Goal: Task Accomplishment & Management: Manage account settings

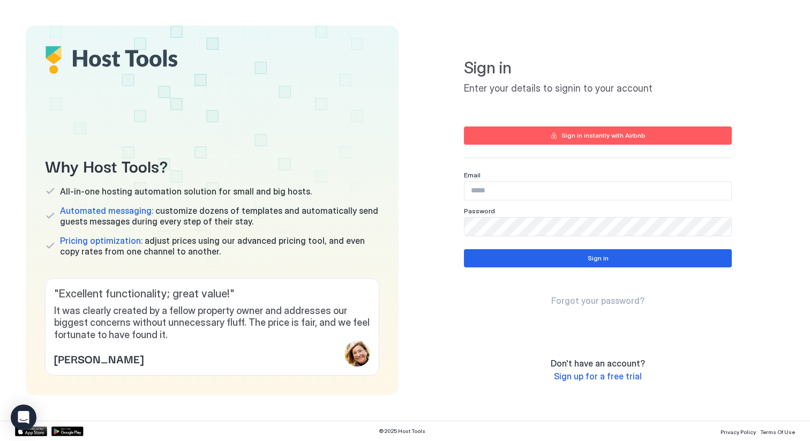
click at [505, 193] on input "Input Field" at bounding box center [597, 191] width 267 height 18
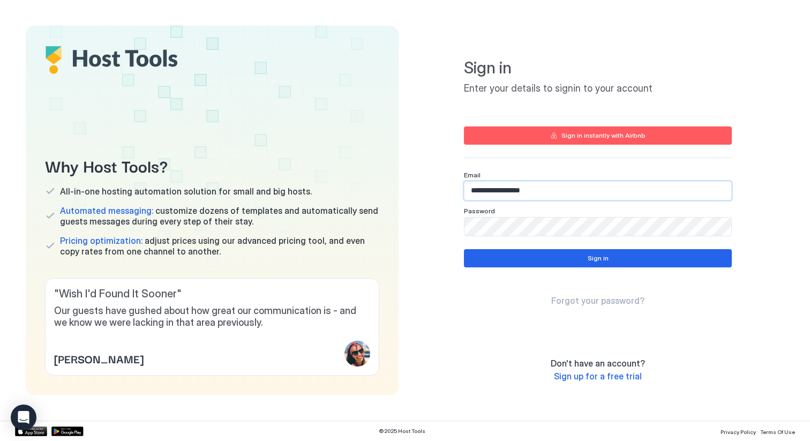
type input "**********"
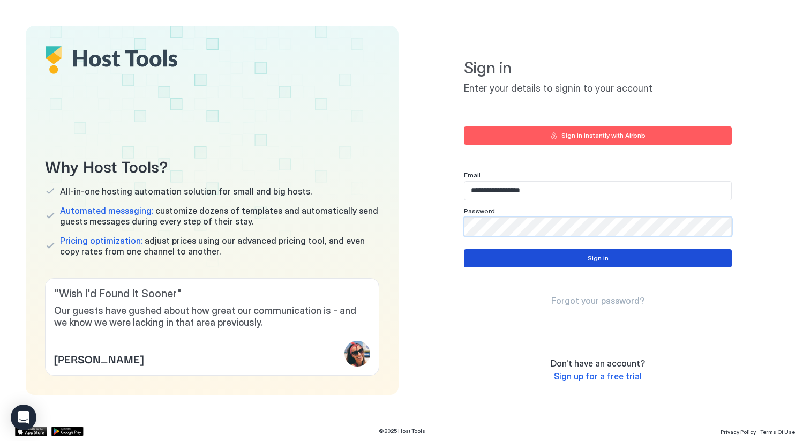
click at [574, 256] on button "Sign in" at bounding box center [598, 258] width 268 height 18
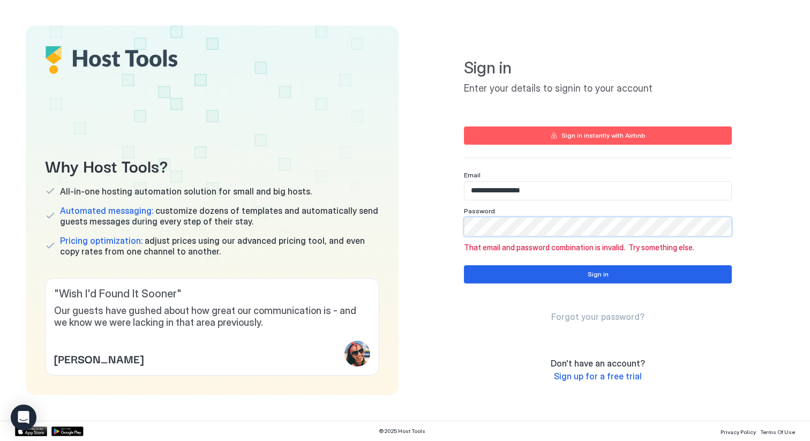
click at [404, 224] on div "Why Host Tools? All-in-one hosting automation solution for small and big hosts.…" at bounding box center [405, 210] width 758 height 369
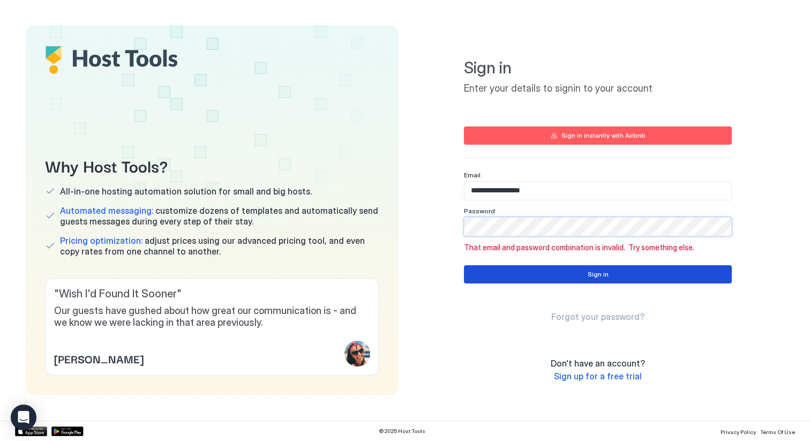
click at [571, 277] on button "Sign in" at bounding box center [598, 274] width 268 height 18
click at [589, 273] on div "Sign in" at bounding box center [597, 274] width 21 height 10
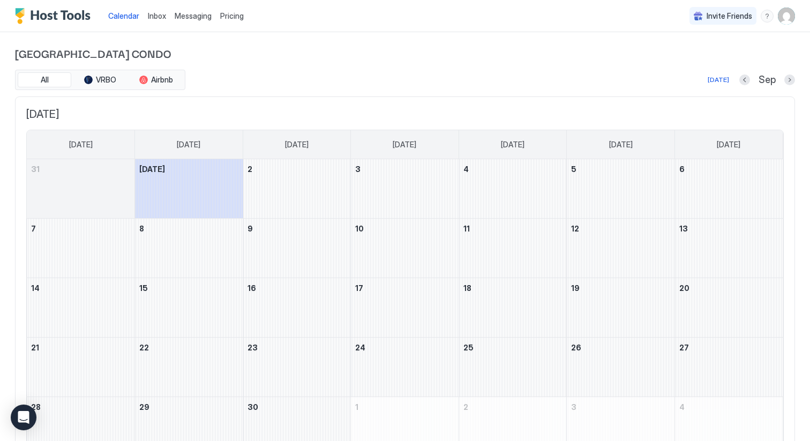
click at [785, 19] on img "User profile" at bounding box center [785, 15] width 17 height 17
click at [730, 62] on div "Settings" at bounding box center [726, 60] width 136 height 19
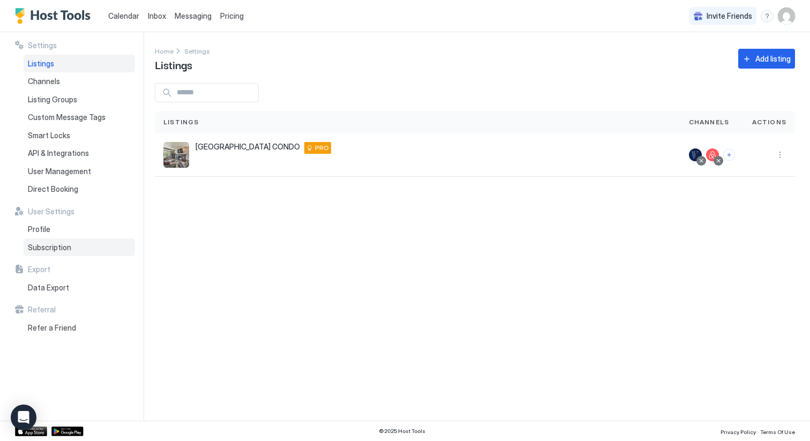
click at [73, 240] on div "Subscription" at bounding box center [79, 247] width 111 height 18
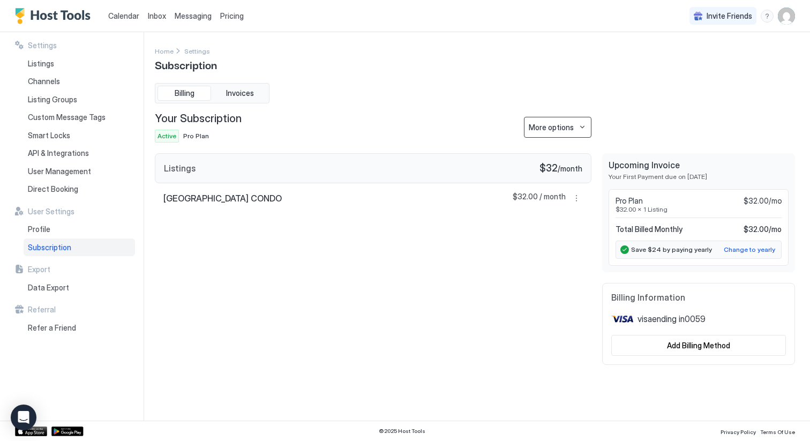
click at [576, 127] on button "More options" at bounding box center [557, 127] width 67 height 21
click at [563, 164] on span "Cancel Subscription" at bounding box center [560, 163] width 63 height 8
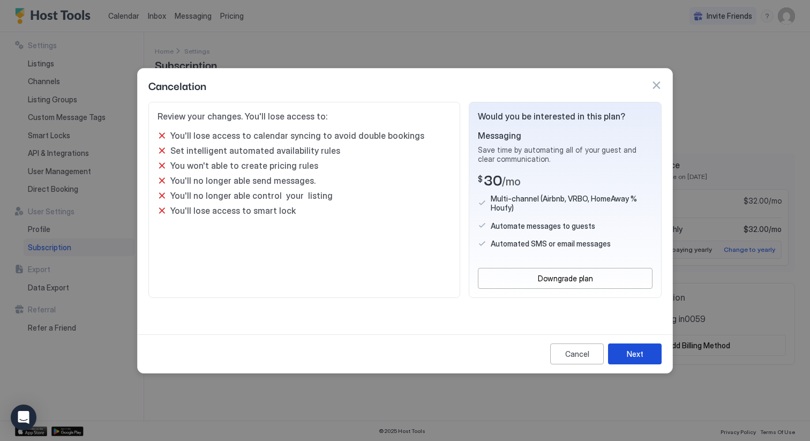
click at [631, 352] on div "Next" at bounding box center [634, 353] width 17 height 11
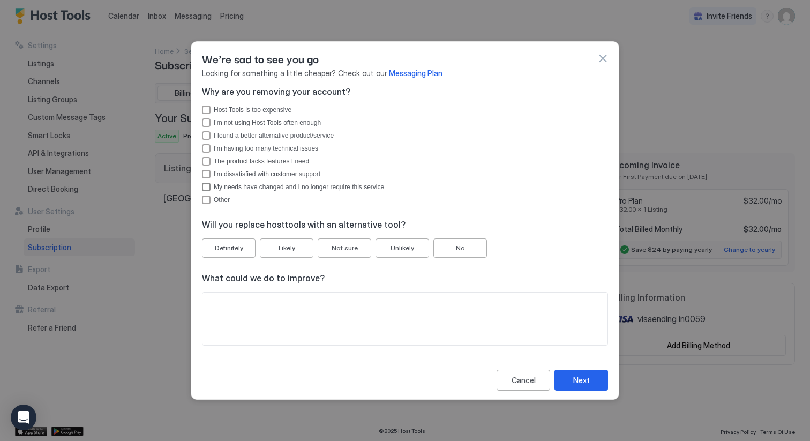
click at [206, 187] on div "My needs have changed and I no longer require this service" at bounding box center [206, 187] width 9 height 9
click at [465, 252] on button "No" at bounding box center [460, 247] width 54 height 19
click at [572, 373] on button "Next" at bounding box center [581, 379] width 54 height 21
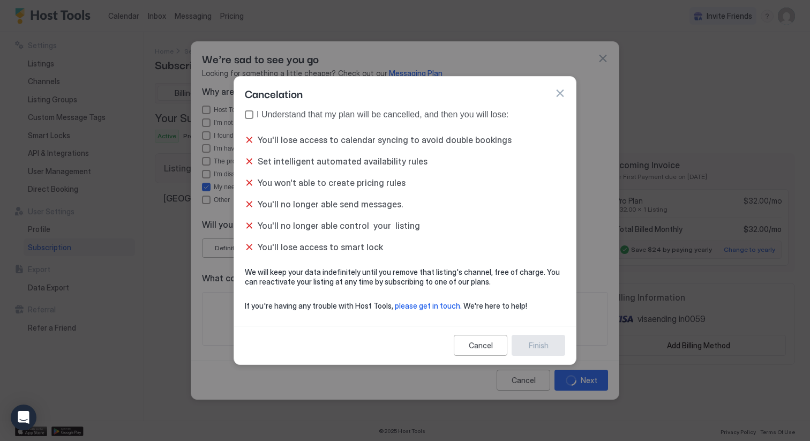
click at [248, 115] on div "true" at bounding box center [249, 114] width 9 height 9
click at [535, 345] on div "Finish" at bounding box center [538, 344] width 20 height 11
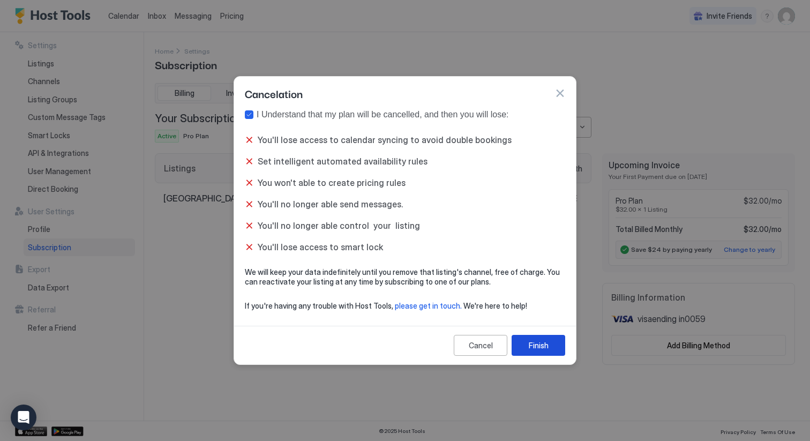
click at [539, 348] on div "Finish" at bounding box center [538, 344] width 20 height 11
click at [536, 351] on button "Finish" at bounding box center [538, 345] width 54 height 21
click at [536, 339] on div "Finish" at bounding box center [538, 344] width 20 height 11
click at [562, 92] on button "button" at bounding box center [559, 93] width 11 height 11
